Goal: Task Accomplishment & Management: Manage account settings

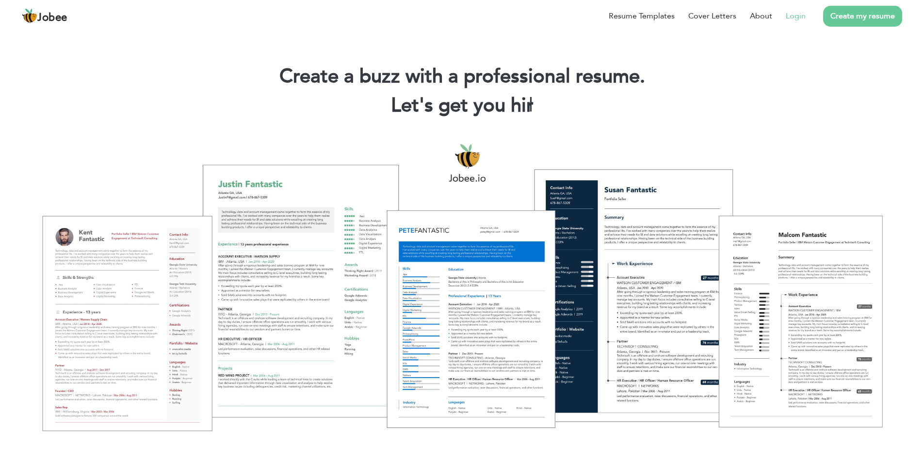
click at [795, 17] on link "Login" at bounding box center [796, 16] width 20 height 12
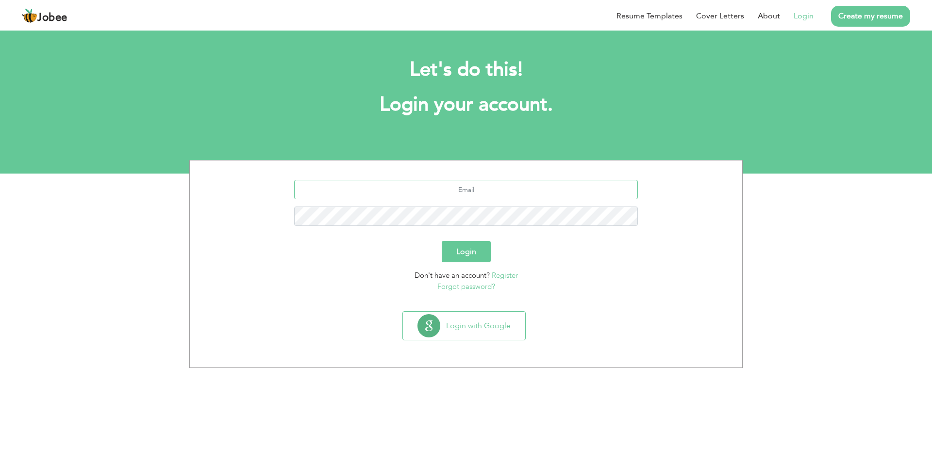
click at [457, 184] on input "text" at bounding box center [466, 189] width 344 height 19
type input "abdullahsheikhmadmation234@gmail.com"
click at [484, 256] on button "Login" at bounding box center [466, 251] width 49 height 21
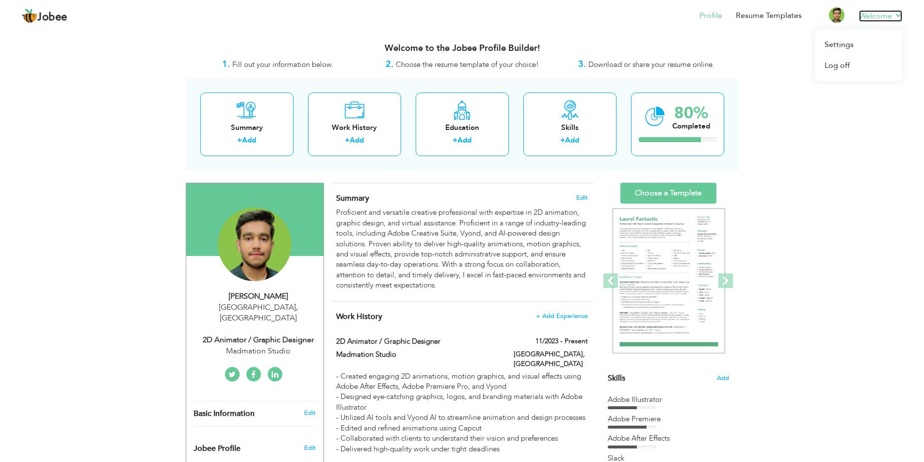
click at [881, 13] on link "Welcome" at bounding box center [880, 16] width 43 height 12
